Goal: Check status: Check status

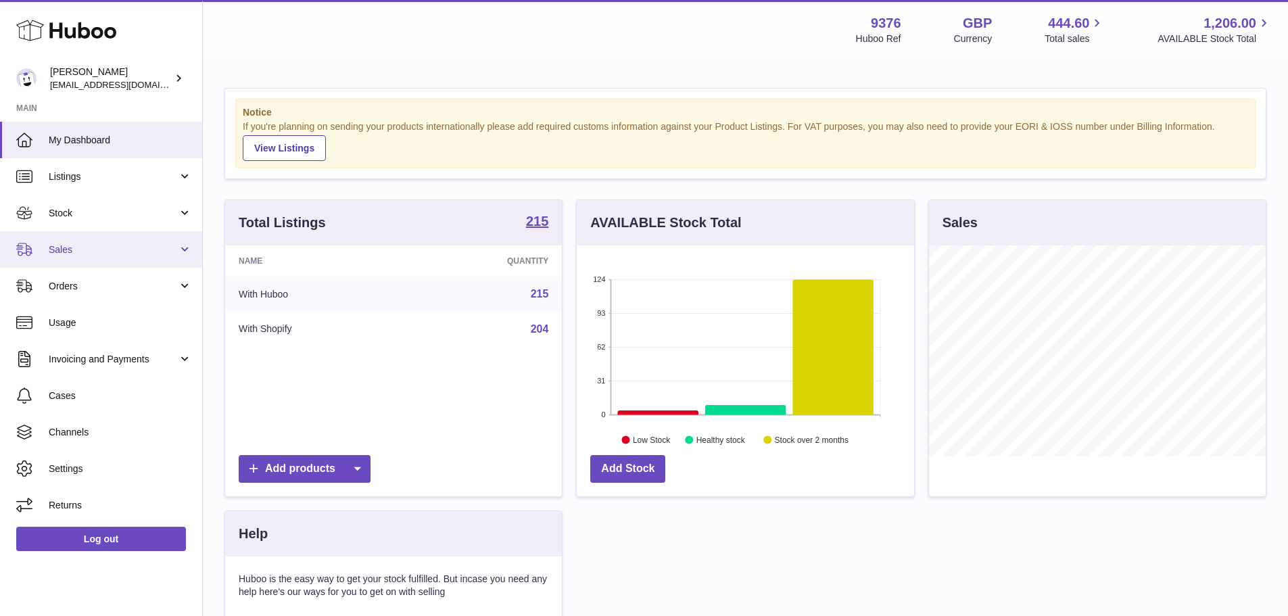
scroll to position [211, 337]
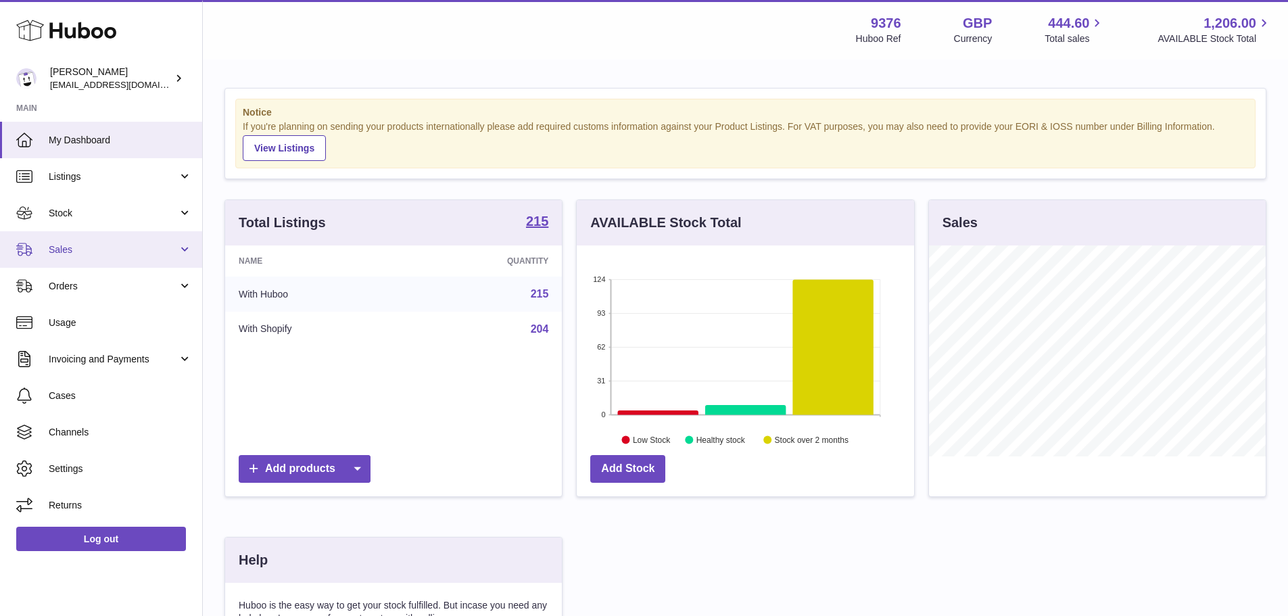
click at [96, 257] on link "Sales" at bounding box center [101, 249] width 202 height 37
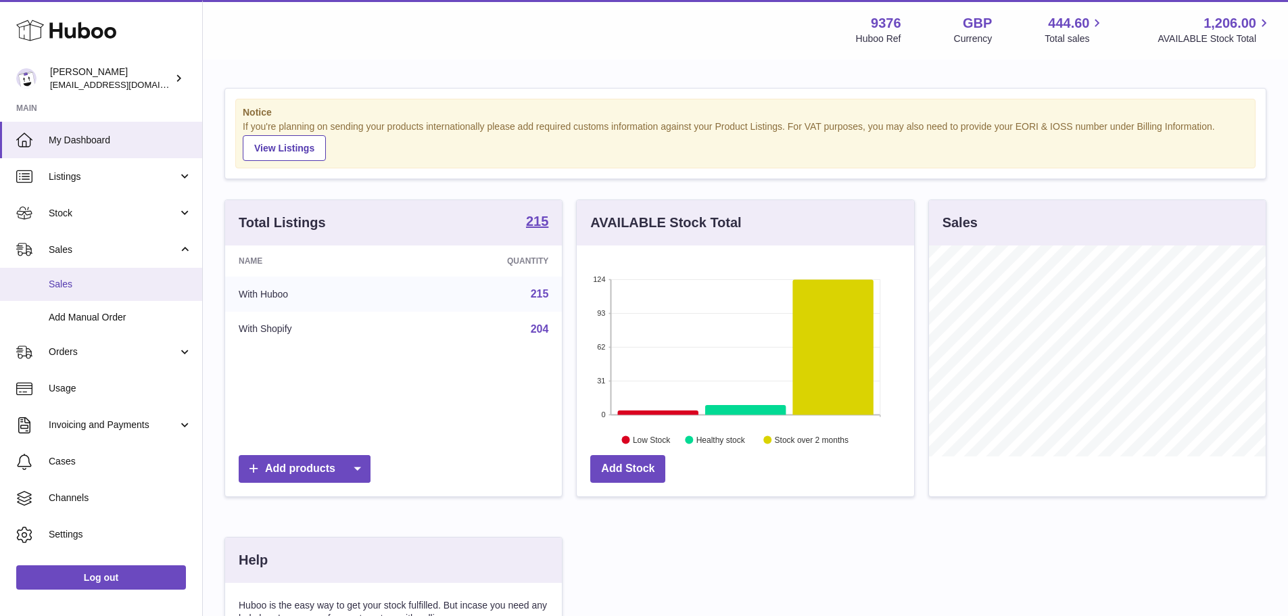
click at [107, 281] on span "Sales" at bounding box center [120, 284] width 143 height 13
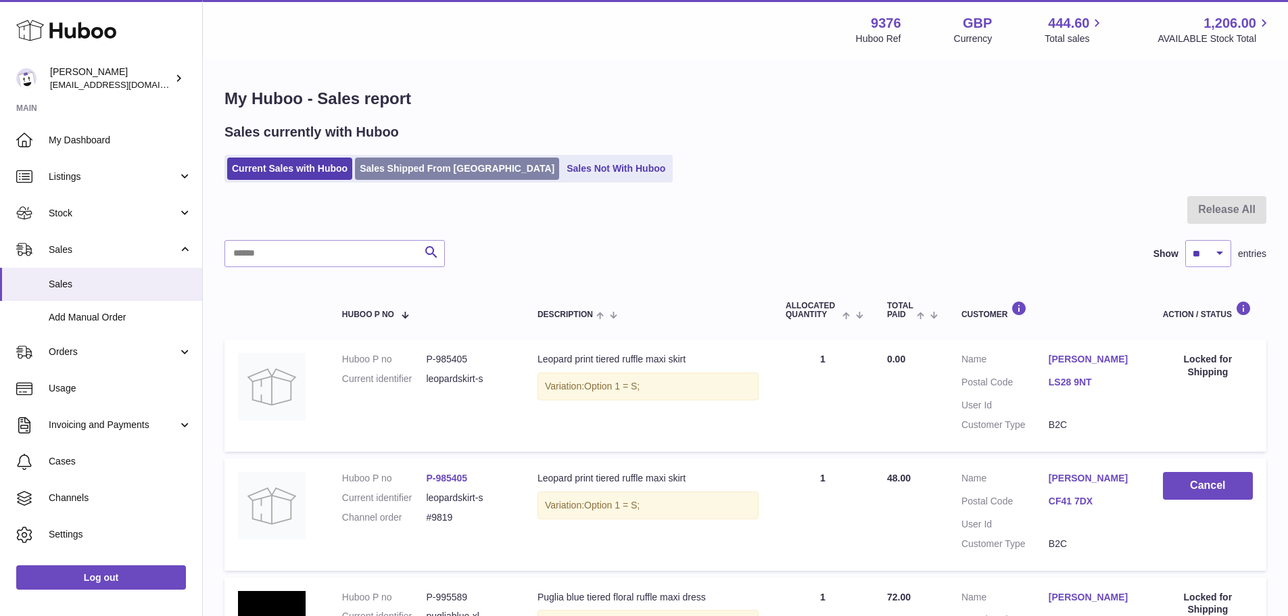
click at [414, 178] on link "Sales Shipped From [GEOGRAPHIC_DATA]" at bounding box center [457, 169] width 204 height 22
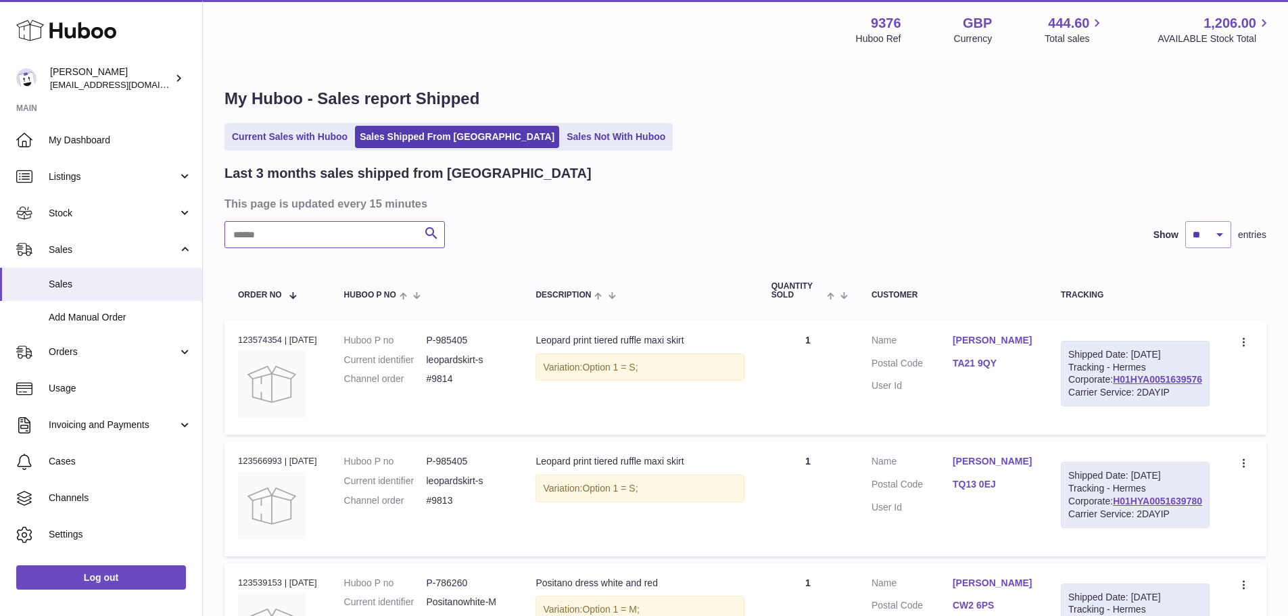
click at [366, 248] on input "text" at bounding box center [334, 234] width 220 height 27
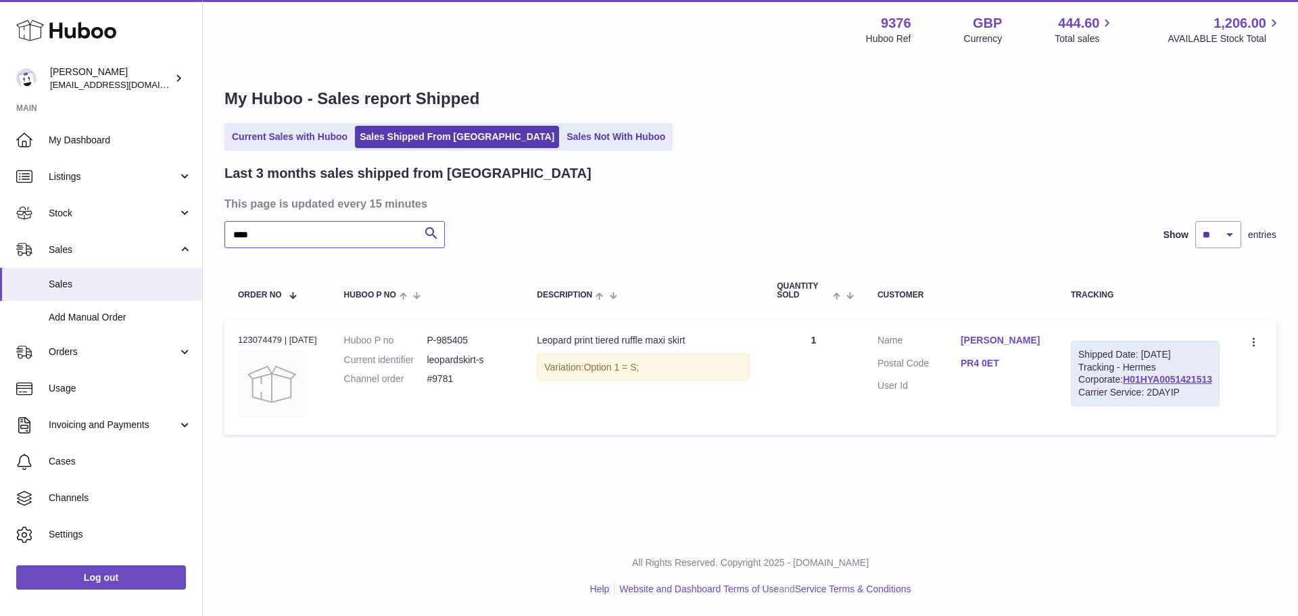
type input "****"
click at [255, 343] on div "Order no 123074479 | 18th Aug" at bounding box center [277, 340] width 79 height 12
copy div "123074479"
